Goal: Task Accomplishment & Management: Manage account settings

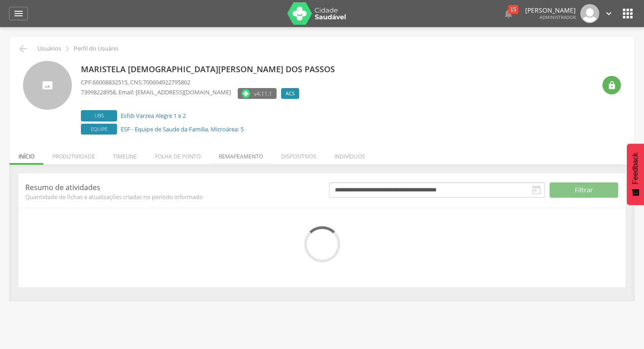
click at [237, 153] on li "Remapeamento" at bounding box center [241, 154] width 62 height 21
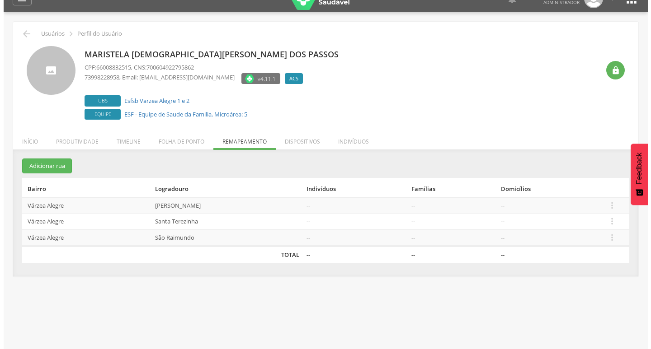
scroll to position [27, 0]
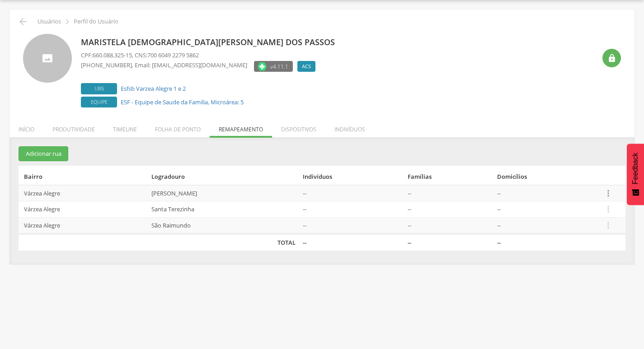
click at [610, 192] on icon "" at bounding box center [608, 193] width 10 height 10
click at [557, 159] on link "Desalocar famílias" at bounding box center [576, 157] width 71 height 11
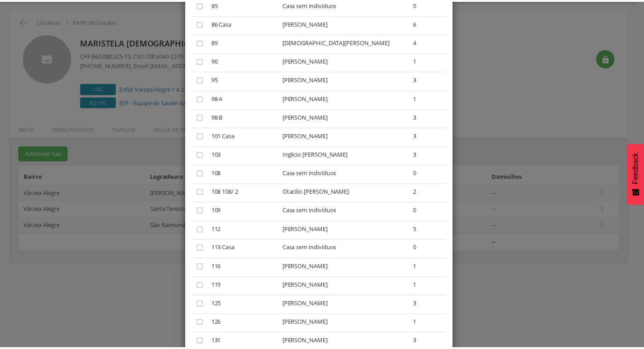
scroll to position [558, 0]
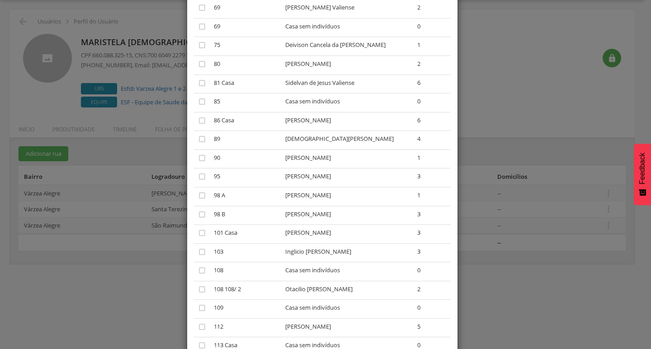
click at [487, 108] on div "× Desalocar Famílias A lista abaixo apresenta as casas da [PERSON_NAME] que est…" at bounding box center [325, 174] width 651 height 349
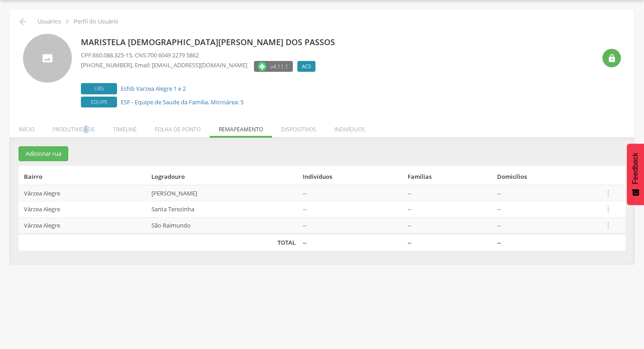
click at [85, 133] on li "Produtividade" at bounding box center [73, 127] width 61 height 21
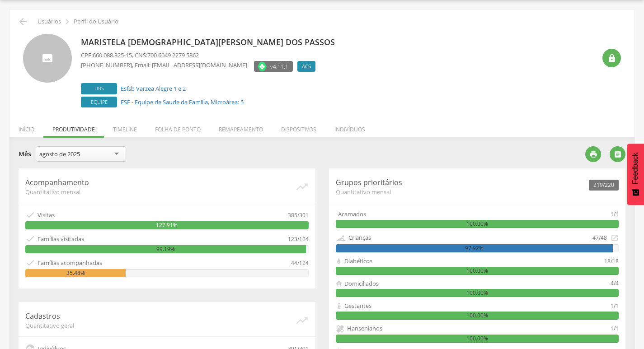
click at [161, 250] on div "99.19%" at bounding box center [165, 249] width 281 height 8
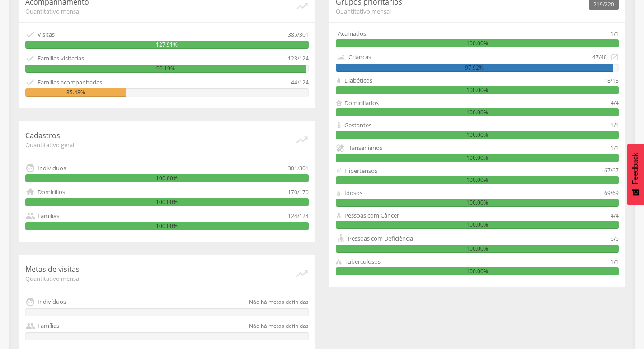
scroll to position [225, 0]
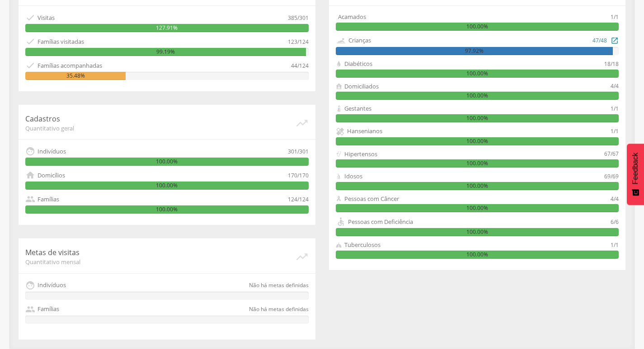
click at [617, 44] on icon "" at bounding box center [615, 40] width 8 height 10
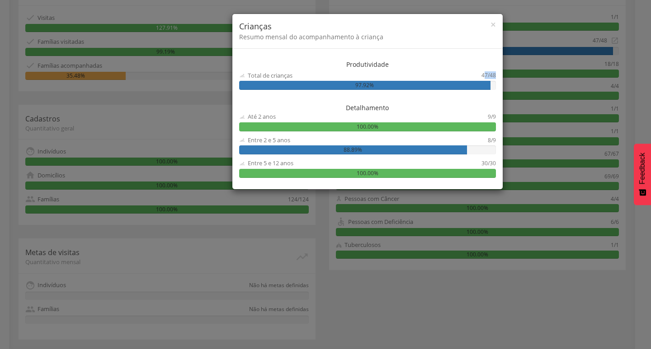
drag, startPoint x: 496, startPoint y: 76, endPoint x: 484, endPoint y: 77, distance: 12.7
click at [484, 77] on div "Produtividade Total de crianças 47/48 97.92% [GEOGRAPHIC_DATA] Até 2 anos 9/9 1…" at bounding box center [367, 121] width 270 height 136
click at [484, 77] on div "47/48" at bounding box center [488, 75] width 14 height 9
click at [208, 226] on div "× Crianças Resumo mensal do acompanhamento à criança Produtividade Total de cri…" at bounding box center [325, 174] width 651 height 349
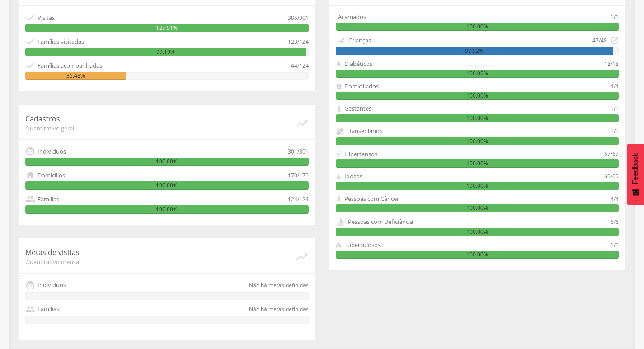
scroll to position [179, 0]
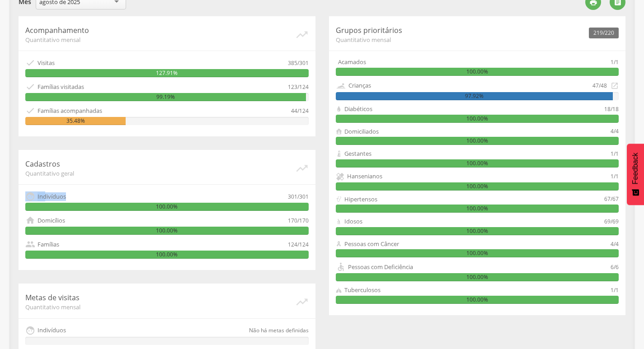
drag, startPoint x: 82, startPoint y: 197, endPoint x: 20, endPoint y: 199, distance: 61.9
click at [21, 199] on div "Cadastros Quantitativo geral   Indivíduos 301/301 100.00%  Domicílios 170/17…" at bounding box center [167, 210] width 297 height 120
drag, startPoint x: 90, startPoint y: 224, endPoint x: 31, endPoint y: 233, distance: 60.3
click at [32, 232] on div " Domicílios 170/170 100.00%" at bounding box center [166, 225] width 283 height 19
click at [283, 245] on div " Famílias" at bounding box center [156, 245] width 263 height 10
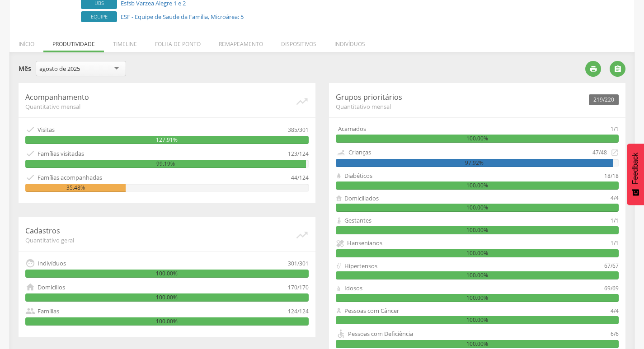
scroll to position [89, 0]
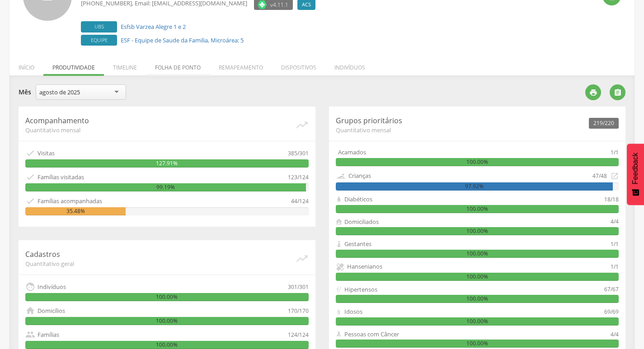
click at [208, 68] on li "Folha de ponto" at bounding box center [178, 65] width 64 height 21
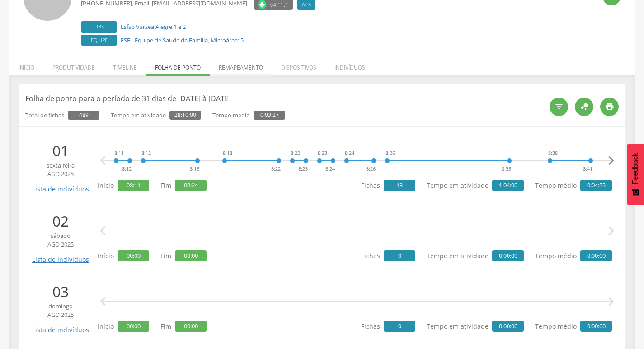
click at [256, 63] on li "Remapeamento" at bounding box center [241, 65] width 62 height 21
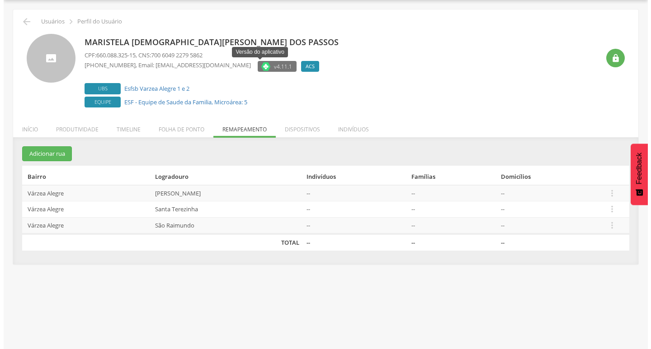
scroll to position [27, 0]
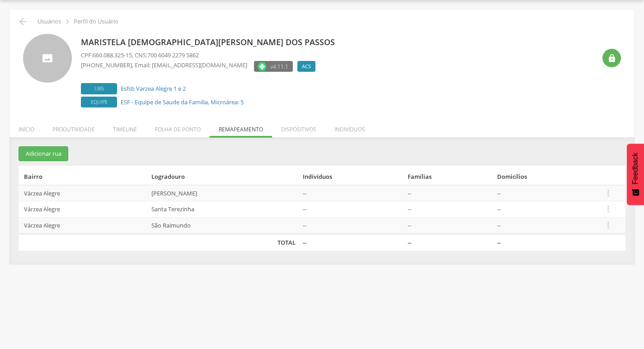
click at [610, 215] on td " Editar Alocar famílias Desalocar famílias Desvincular ACS" at bounding box center [613, 210] width 26 height 16
click at [610, 210] on icon "" at bounding box center [608, 209] width 10 height 10
click at [585, 173] on link "Desalocar famílias" at bounding box center [576, 173] width 71 height 11
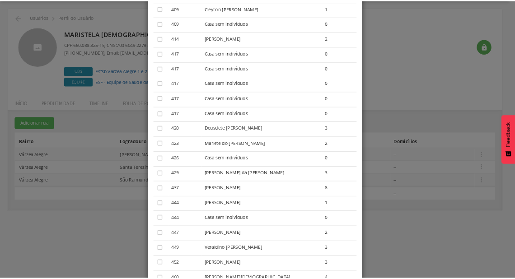
scroll to position [1265, 0]
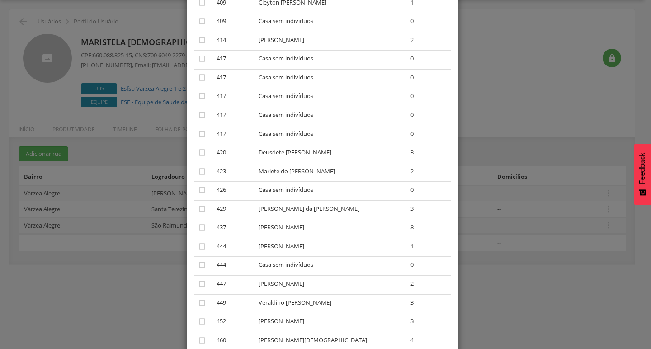
click at [618, 127] on div "× Desalocar Famílias A lista abaixo apresenta as casas da Santa Terezinha que e…" at bounding box center [325, 174] width 651 height 349
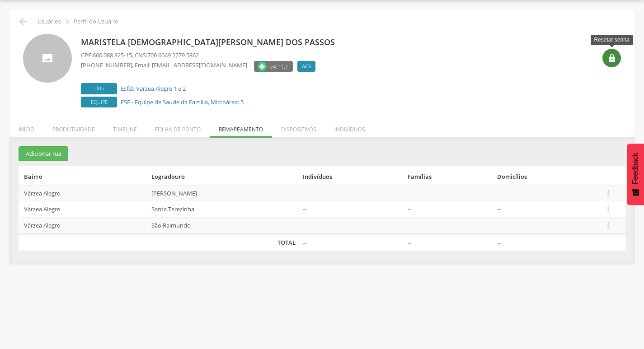
click at [609, 52] on div "" at bounding box center [611, 58] width 19 height 19
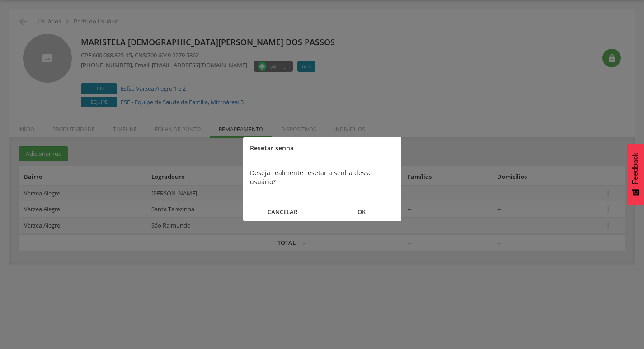
click at [353, 203] on button "OK" at bounding box center [361, 211] width 79 height 19
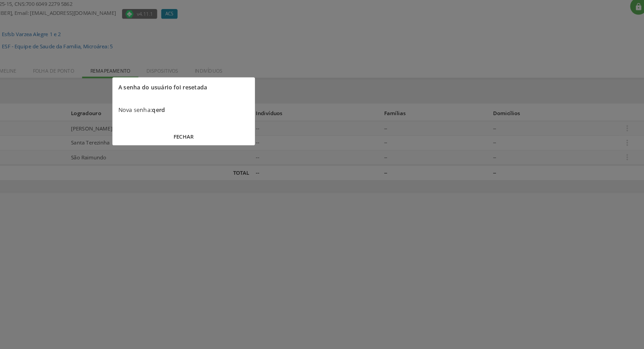
scroll to position [27, 0]
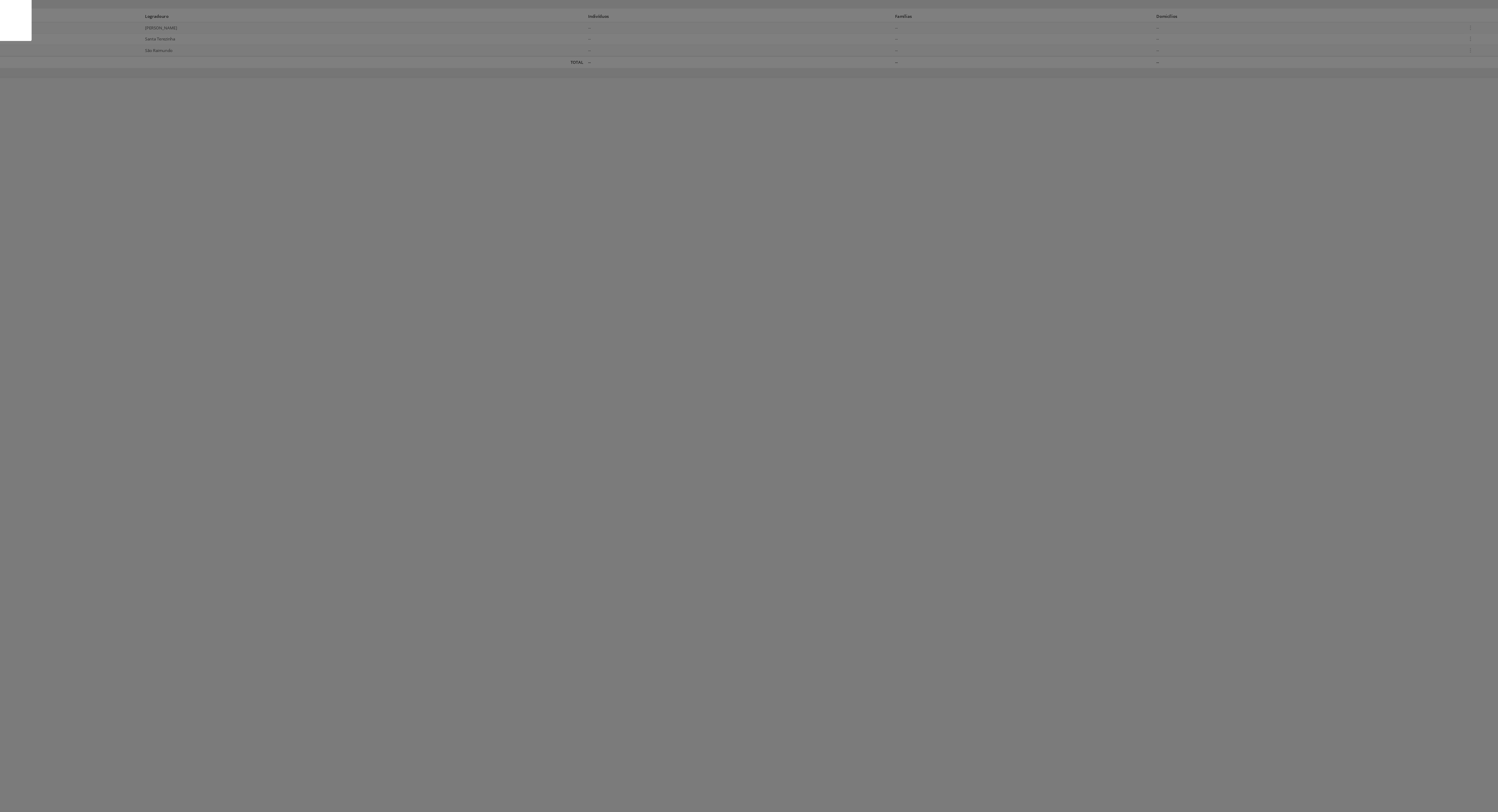
click at [374, 104] on div at bounding box center [749, 406] width 1498 height 812
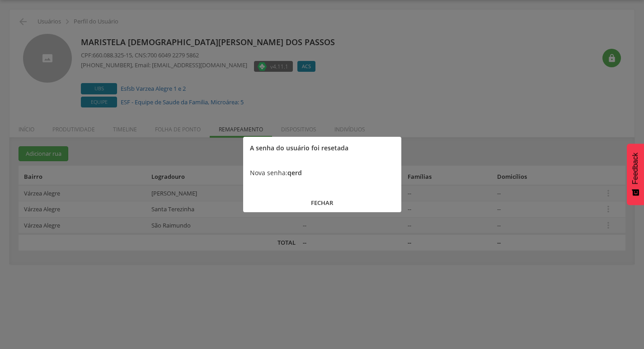
click at [306, 202] on button "FECHAR" at bounding box center [322, 202] width 158 height 19
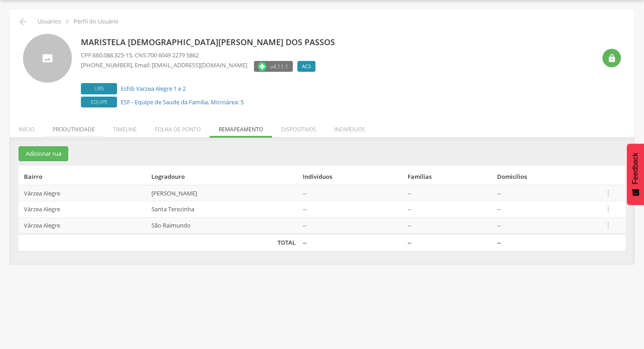
click at [62, 128] on li "Produtividade" at bounding box center [73, 127] width 61 height 21
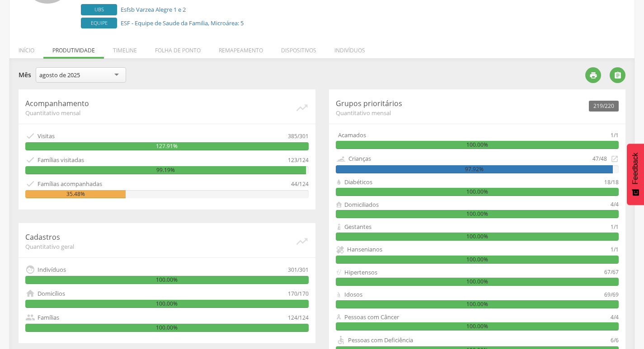
scroll to position [225, 0]
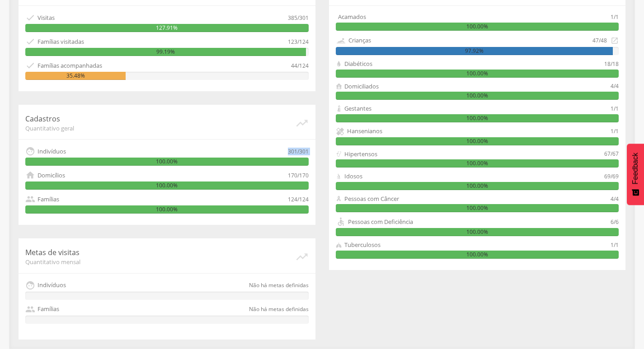
drag, startPoint x: 190, startPoint y: 150, endPoint x: 62, endPoint y: 165, distance: 129.1
click at [62, 165] on div " Indivíduos 301/301 100.00%" at bounding box center [166, 155] width 283 height 19
drag, startPoint x: 163, startPoint y: 189, endPoint x: 96, endPoint y: 209, distance: 69.7
click at [96, 209] on div "Cadastros Quantitativo geral   Indivíduos 301/301 100.00%  Domicílios 170/17…" at bounding box center [167, 165] width 297 height 120
click at [233, 171] on div "Cadastros Quantitativo geral   Indivíduos 301/301 100.00%  Domicílios 170/17…" at bounding box center [167, 165] width 297 height 120
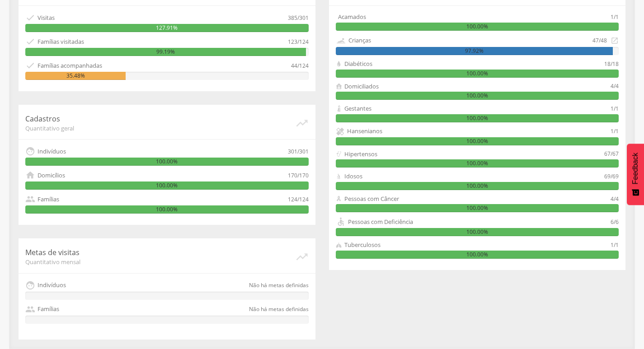
click at [305, 203] on div "124/124" at bounding box center [298, 199] width 21 height 10
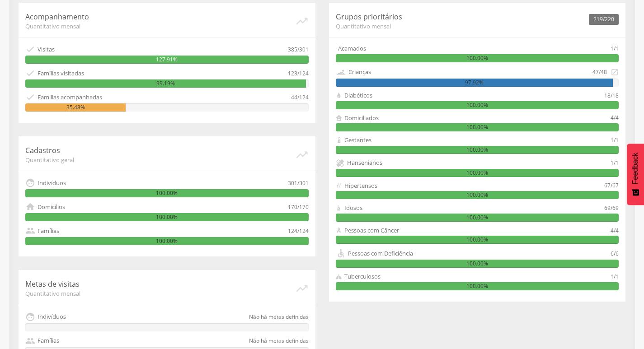
scroll to position [179, 0]
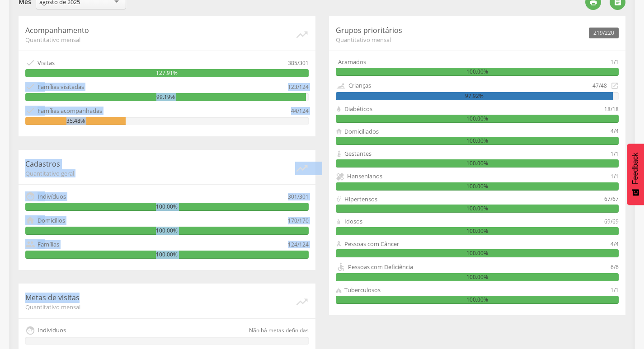
drag, startPoint x: 260, startPoint y: 76, endPoint x: 254, endPoint y: 291, distance: 214.3
click at [254, 291] on div "Acompanhamento Quantitativo mensal   Visitas 385/301 127.91%  Famílias visit…" at bounding box center [167, 200] width 310 height 368
click at [254, 291] on header "Metas de visitas Quantitativo mensal " at bounding box center [166, 301] width 283 height 21
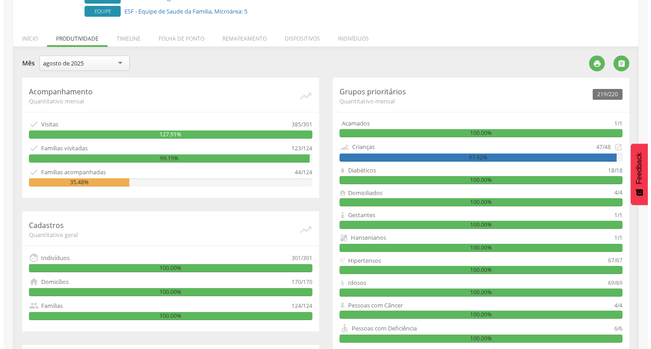
scroll to position [134, 0]
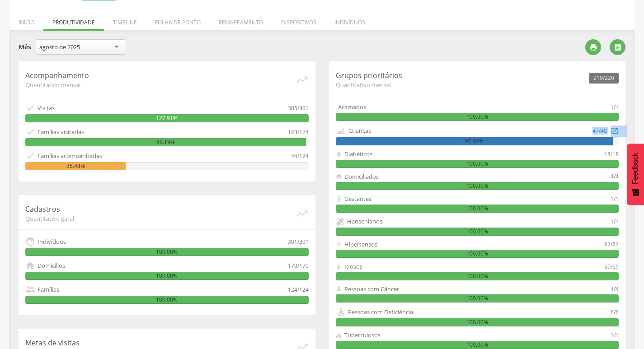
drag, startPoint x: 388, startPoint y: 130, endPoint x: 401, endPoint y: 141, distance: 17.6
click at [401, 141] on div "Crianças 47/48  97.92%" at bounding box center [477, 136] width 283 height 20
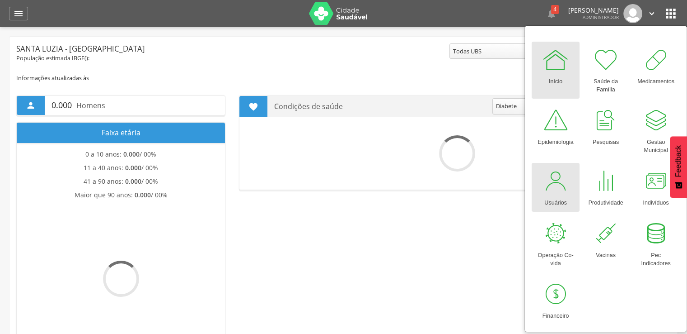
click at [564, 190] on div at bounding box center [555, 180] width 27 height 27
